Goal: Register for event/course

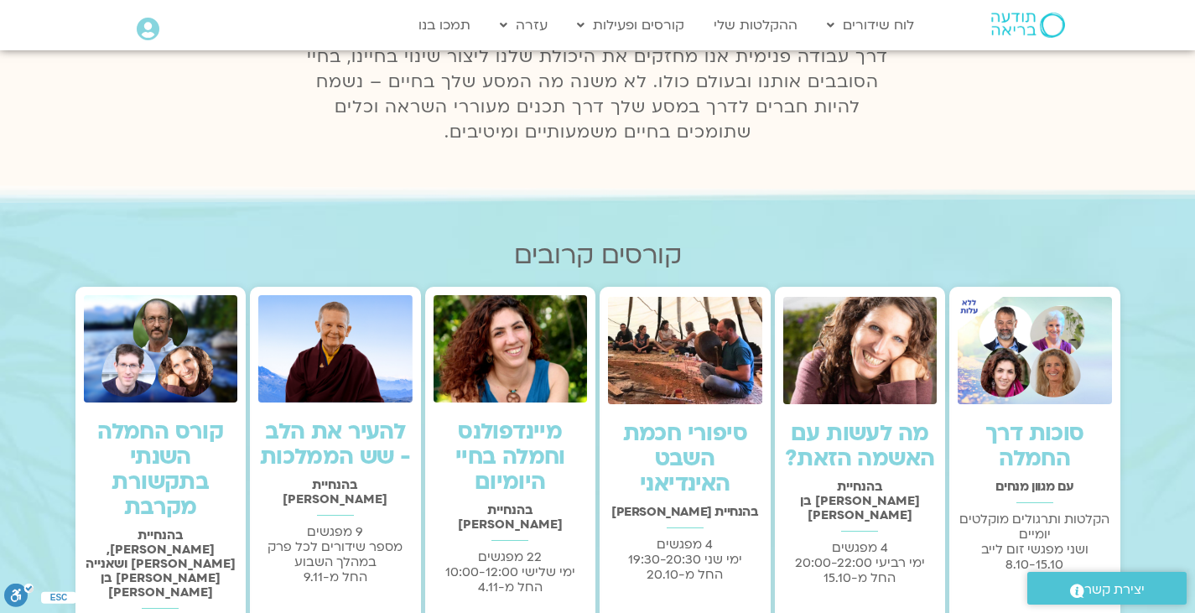
scroll to position [272, 0]
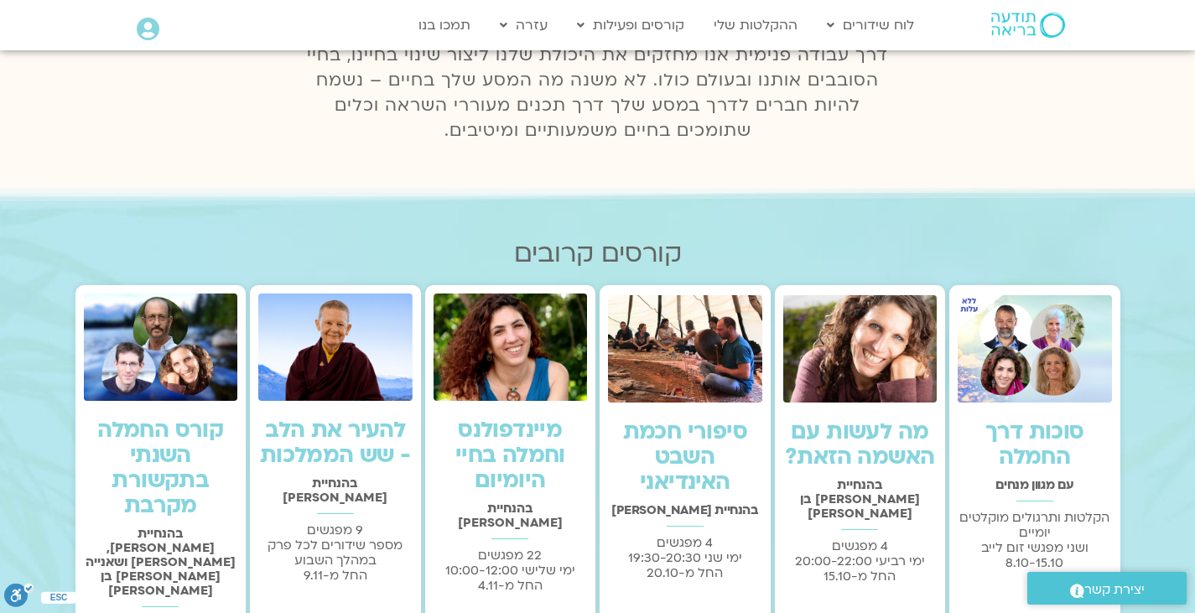
click at [151, 460] on link "קורס החמלה השנתי בתקשורת מקרבת" at bounding box center [160, 468] width 126 height 106
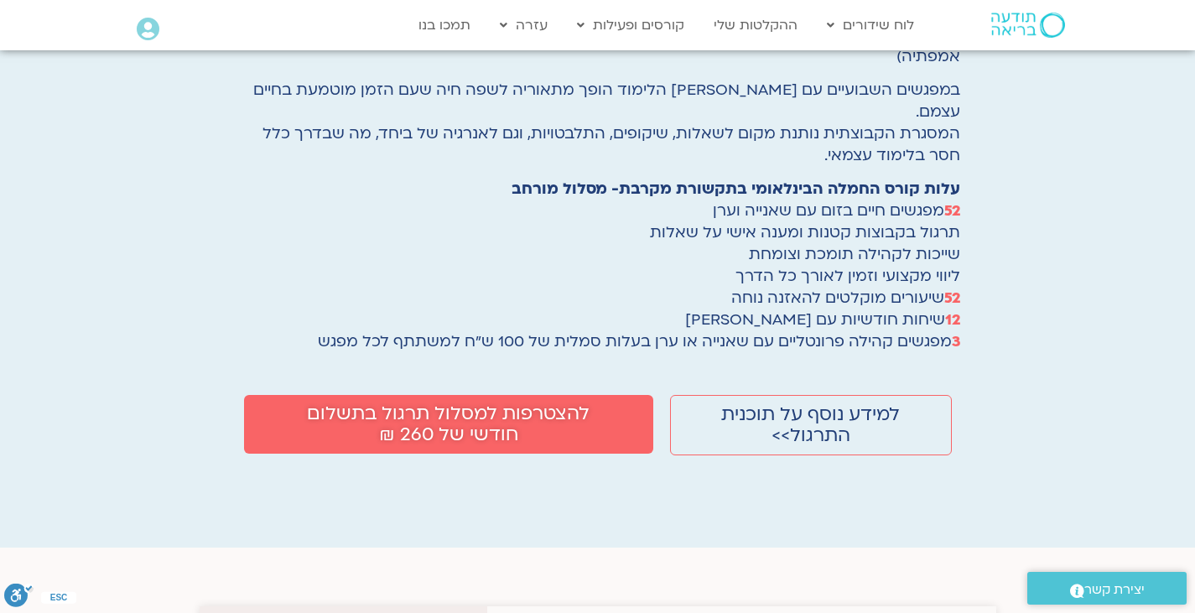
scroll to position [2990, 0]
click at [360, 403] on span "להצטרפות למסלול תרגול בתשלום חודשי של 260 ₪" at bounding box center [449, 424] width 318 height 42
